Goal: Information Seeking & Learning: Learn about a topic

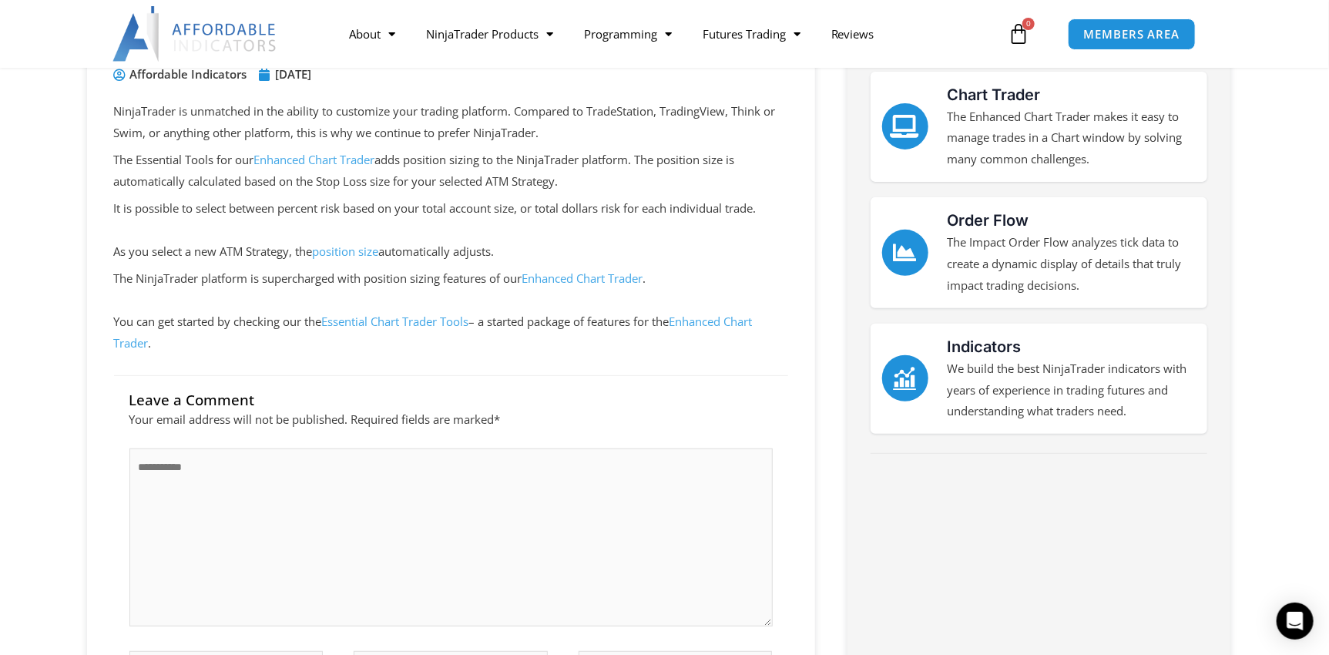
scroll to position [230, 0]
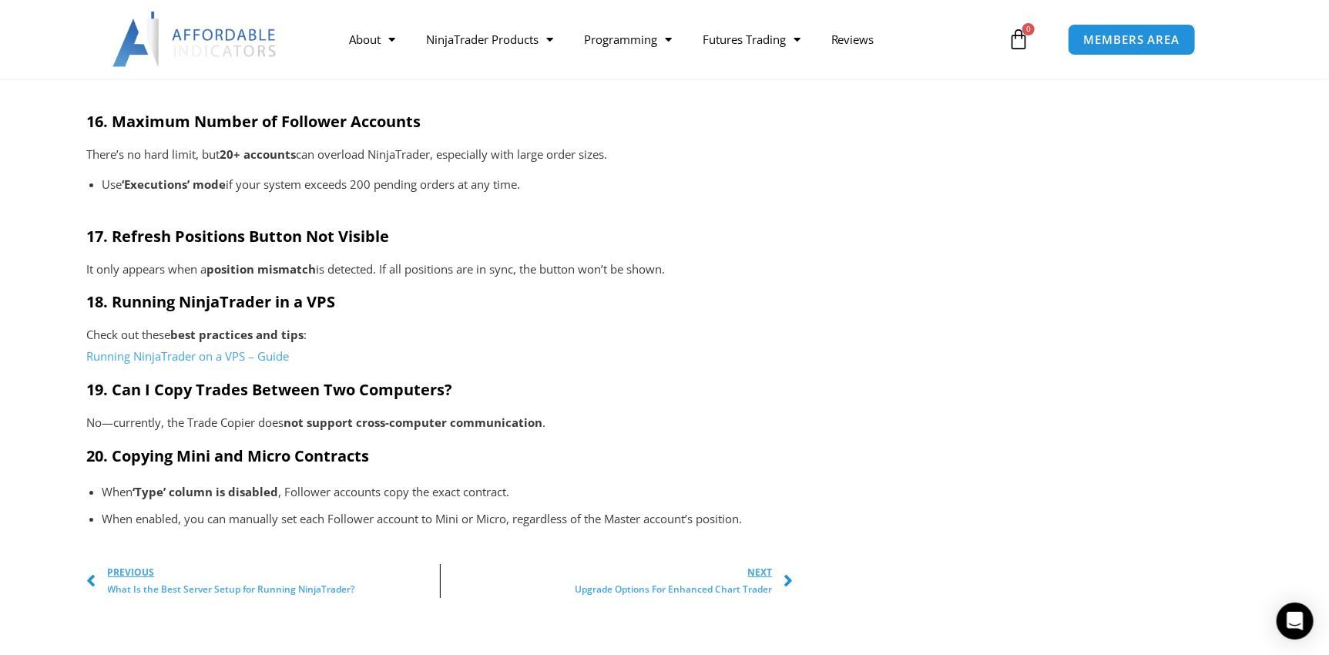
scroll to position [2620, 0]
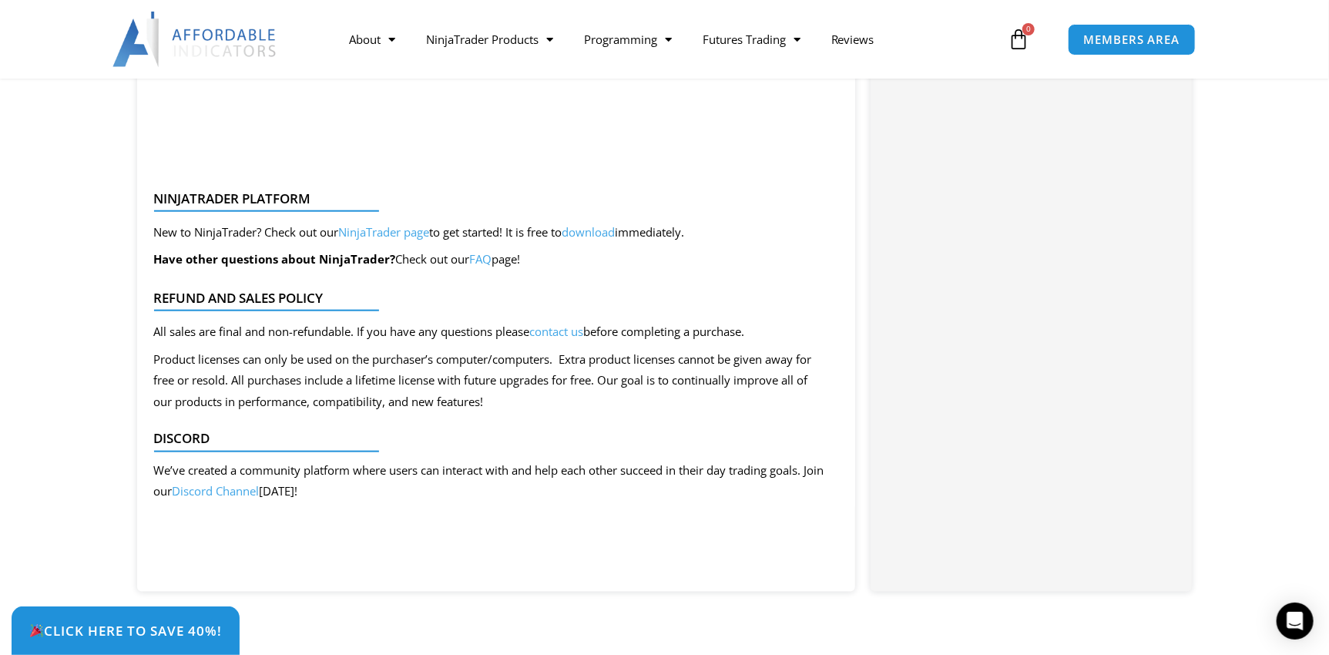
scroll to position [4007, 0]
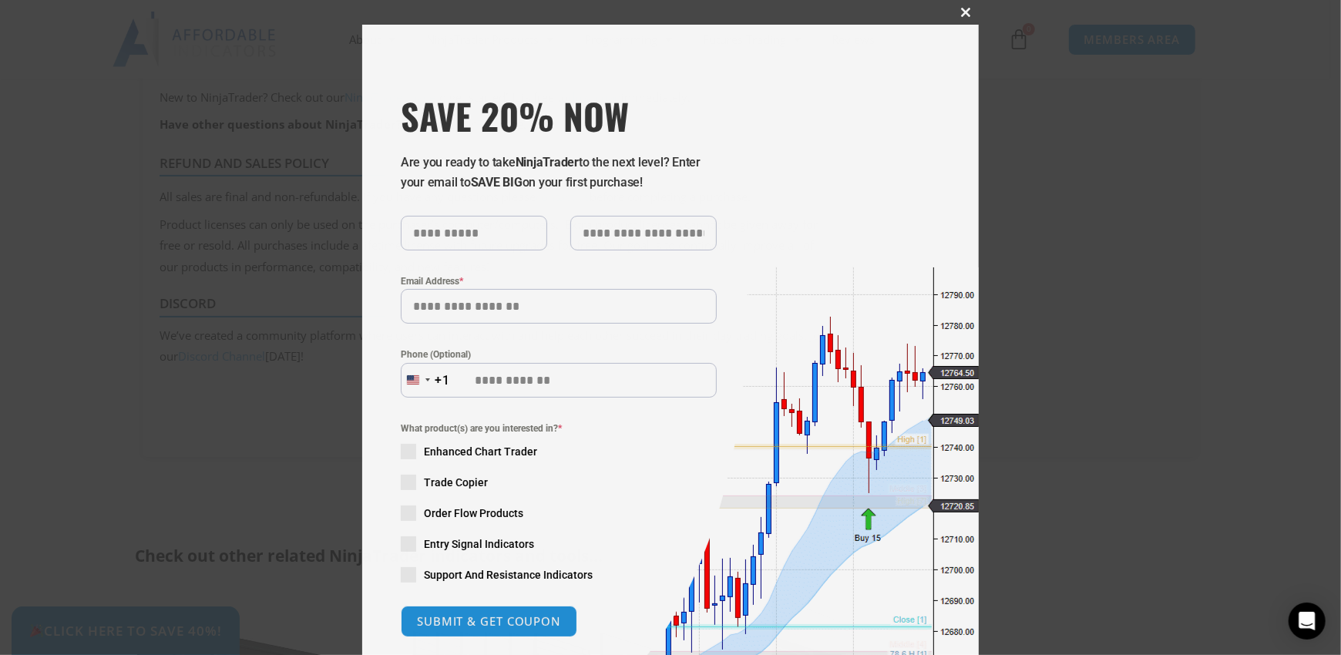
click at [959, 9] on span at bounding box center [966, 12] width 25 height 9
